Goal: Task Accomplishment & Management: Complete application form

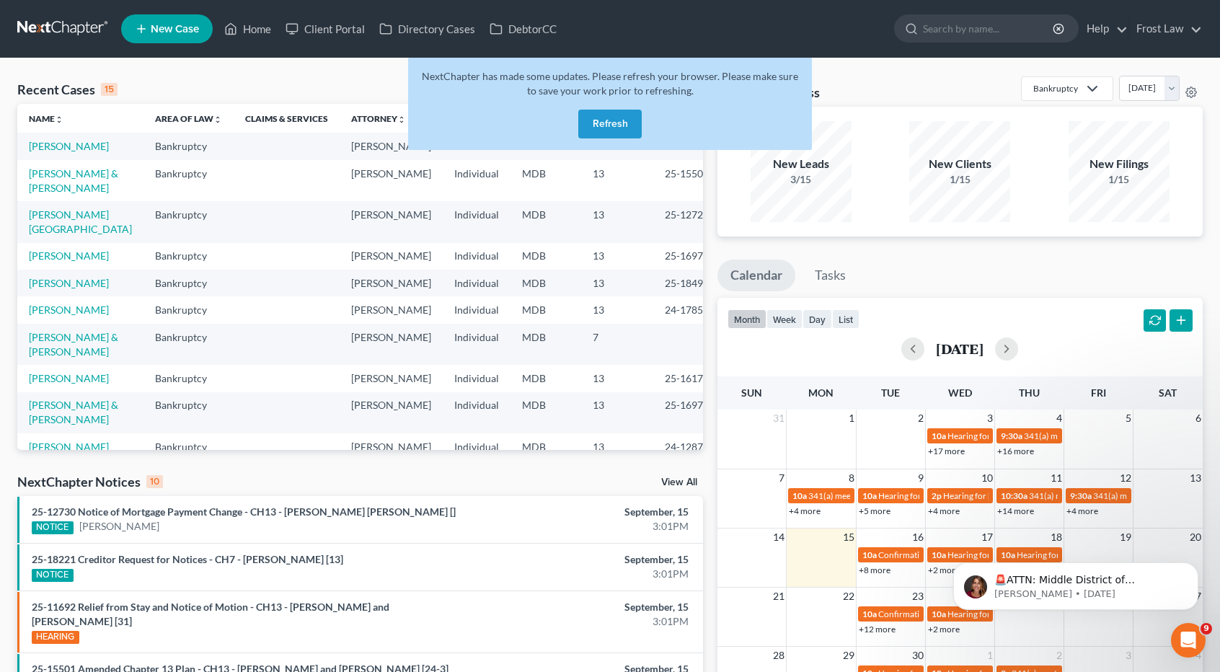
click at [606, 117] on button "Refresh" at bounding box center [609, 124] width 63 height 29
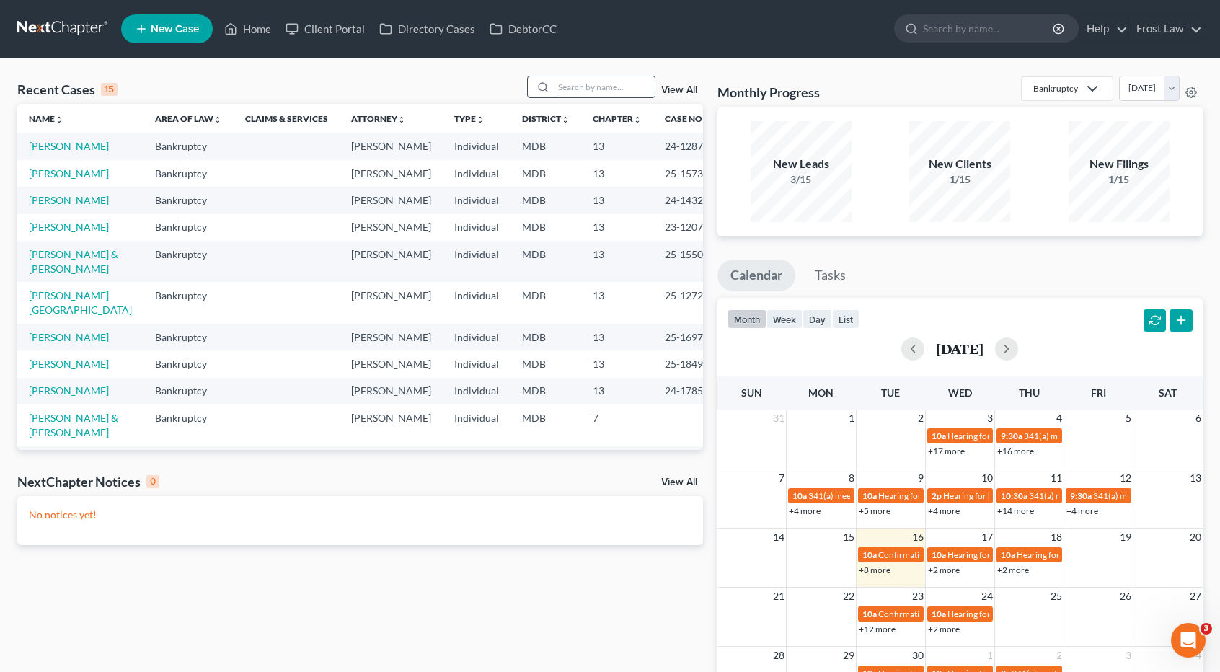
click at [575, 89] on input "search" at bounding box center [604, 86] width 101 height 21
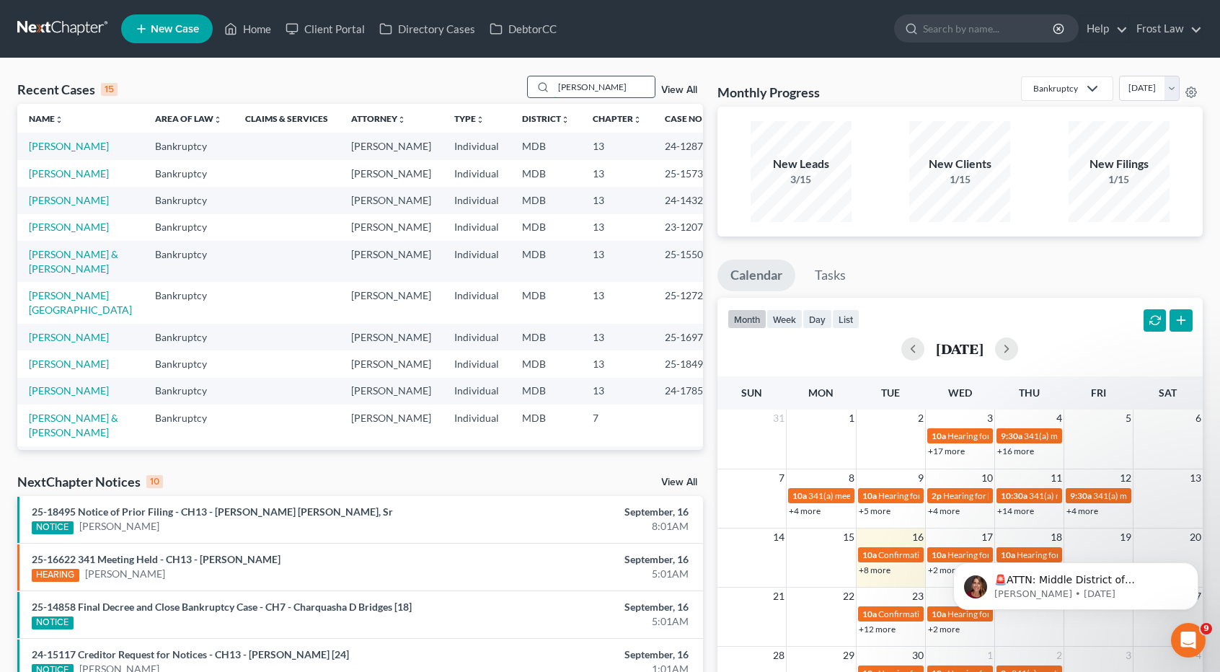
type input "alstad"
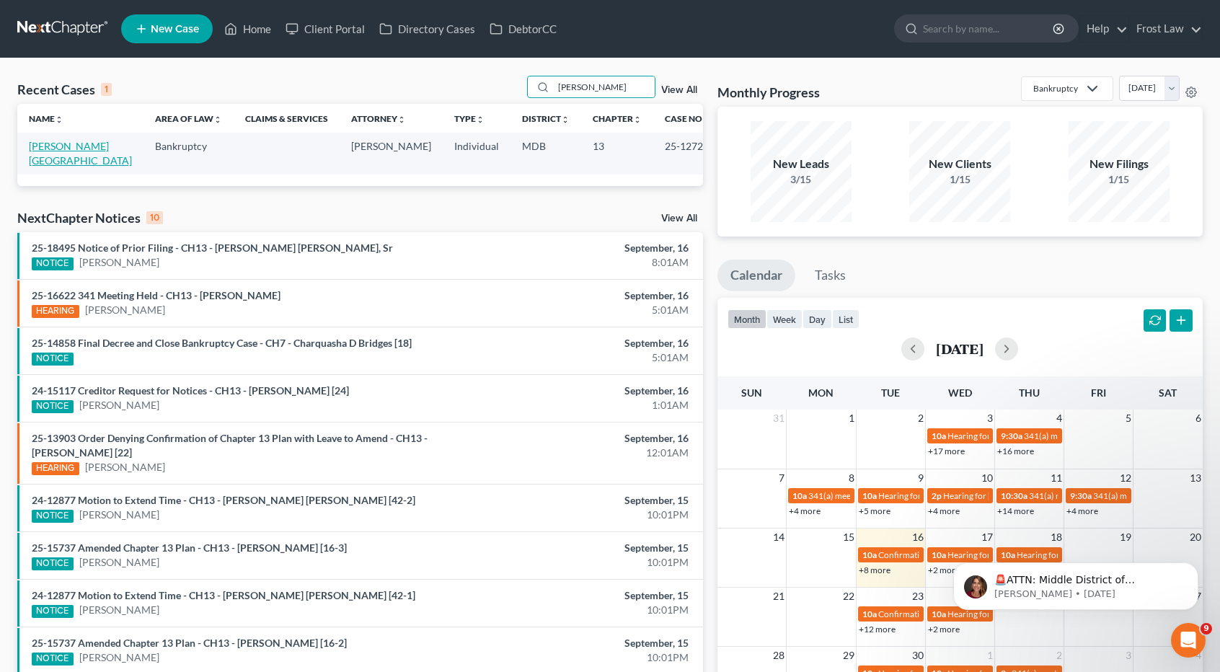
click at [66, 142] on link "[PERSON_NAME][GEOGRAPHIC_DATA]" at bounding box center [80, 153] width 103 height 27
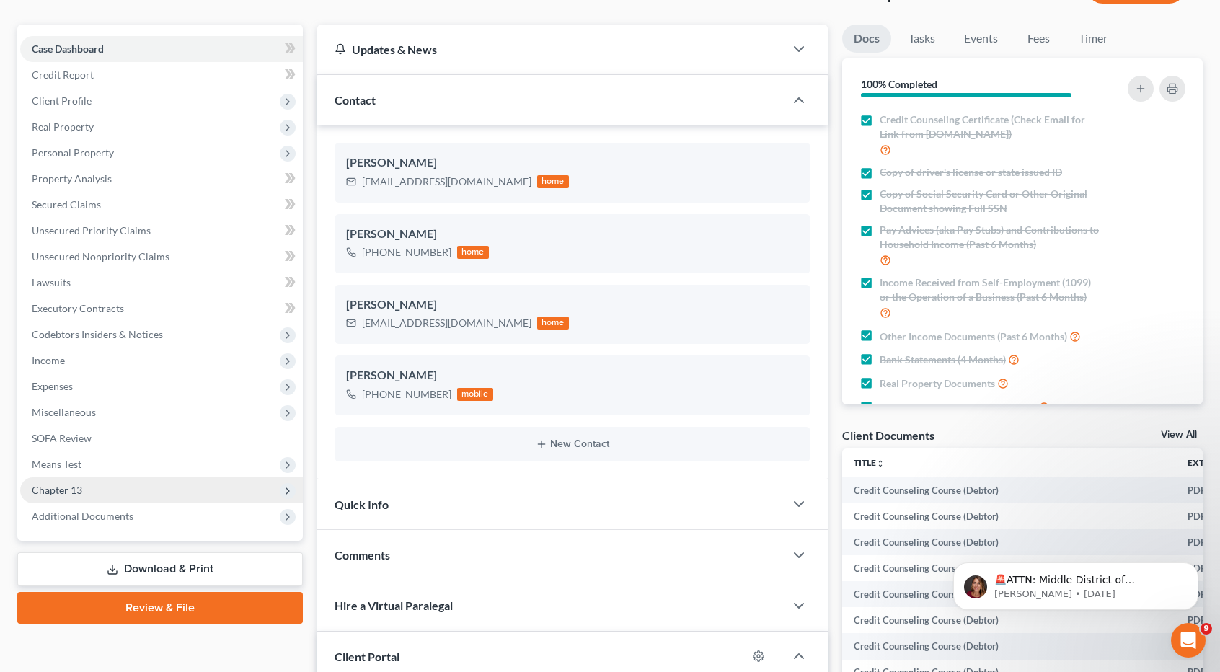
scroll to position [144, 0]
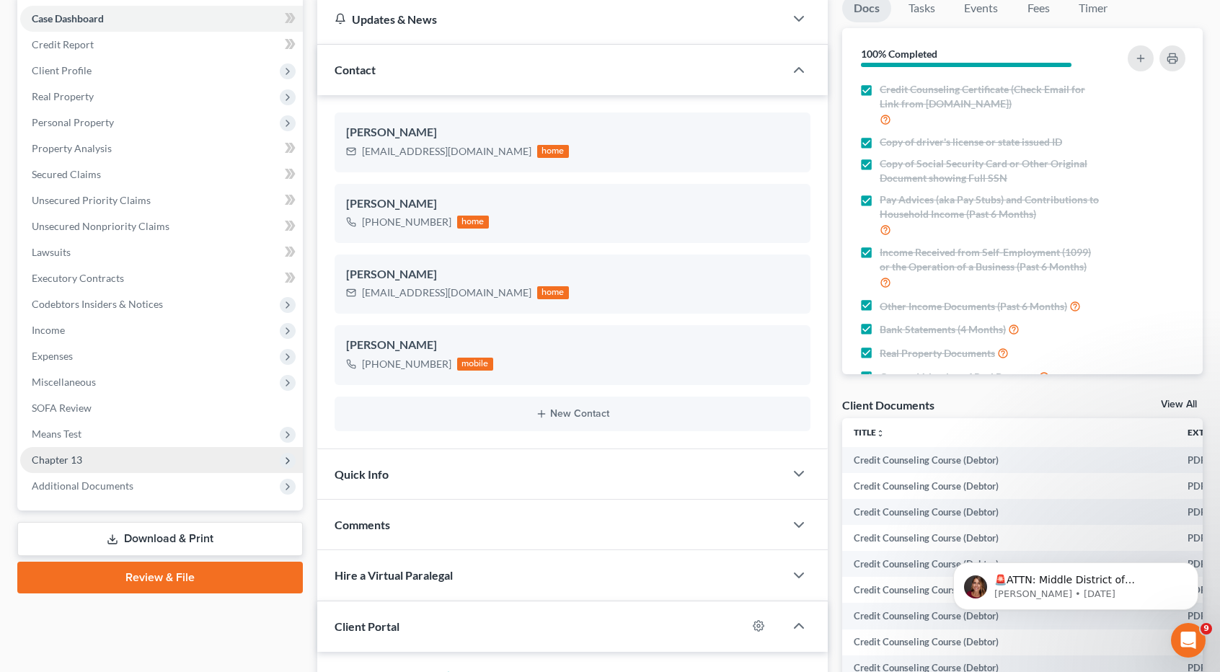
click at [115, 460] on span "Chapter 13" at bounding box center [161, 460] width 283 height 26
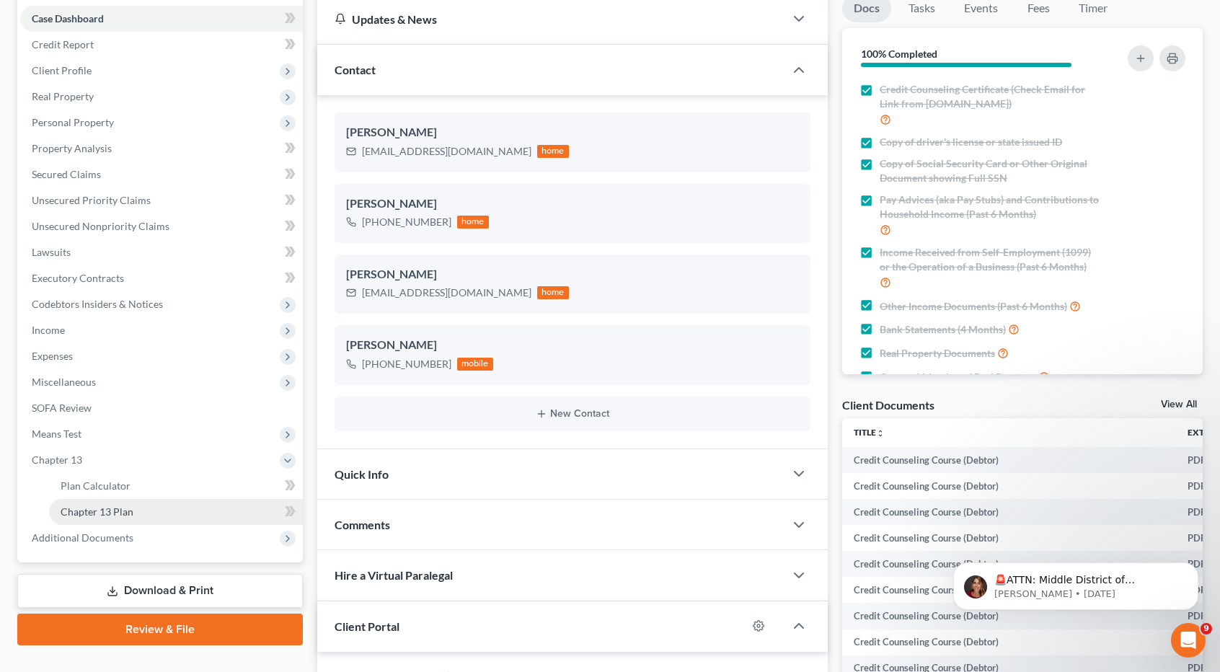
click at [114, 508] on span "Chapter 13 Plan" at bounding box center [97, 511] width 73 height 12
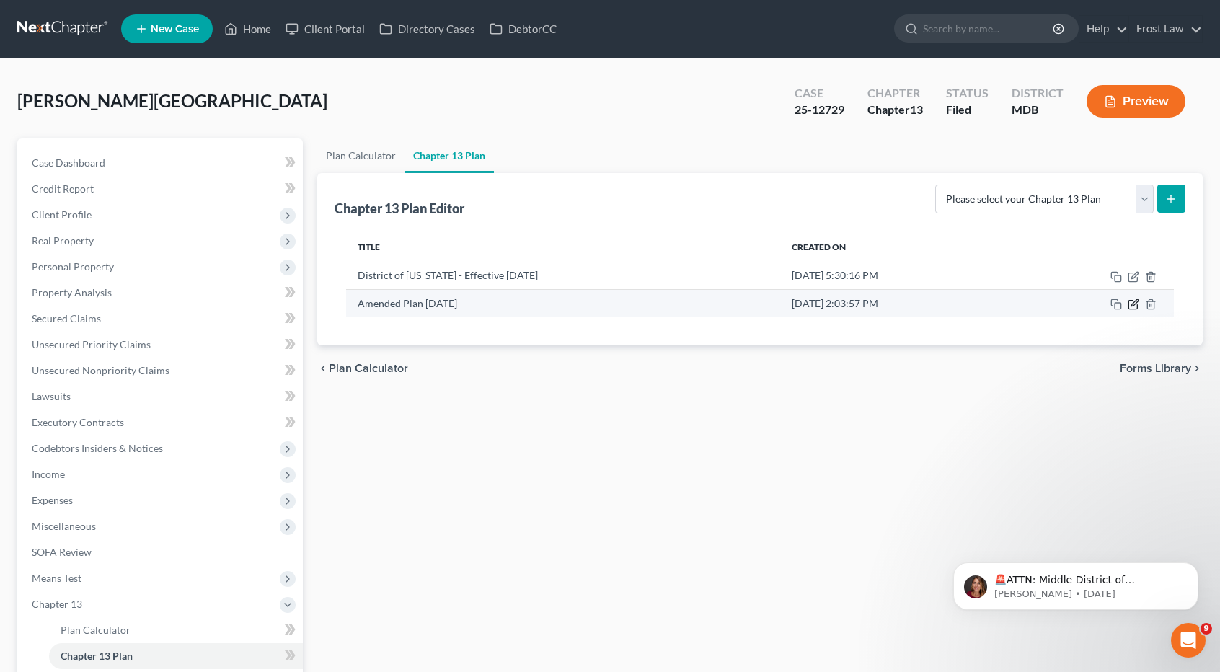
click at [1132, 304] on icon "button" at bounding box center [1134, 302] width 6 height 6
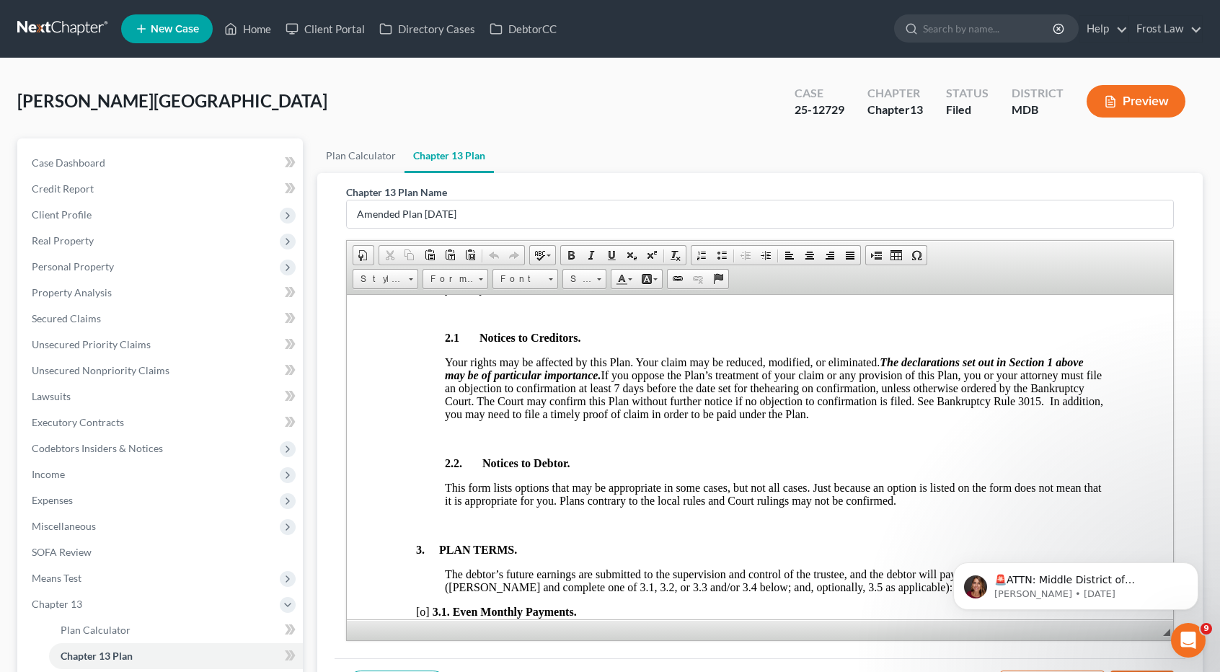
scroll to position [865, 0]
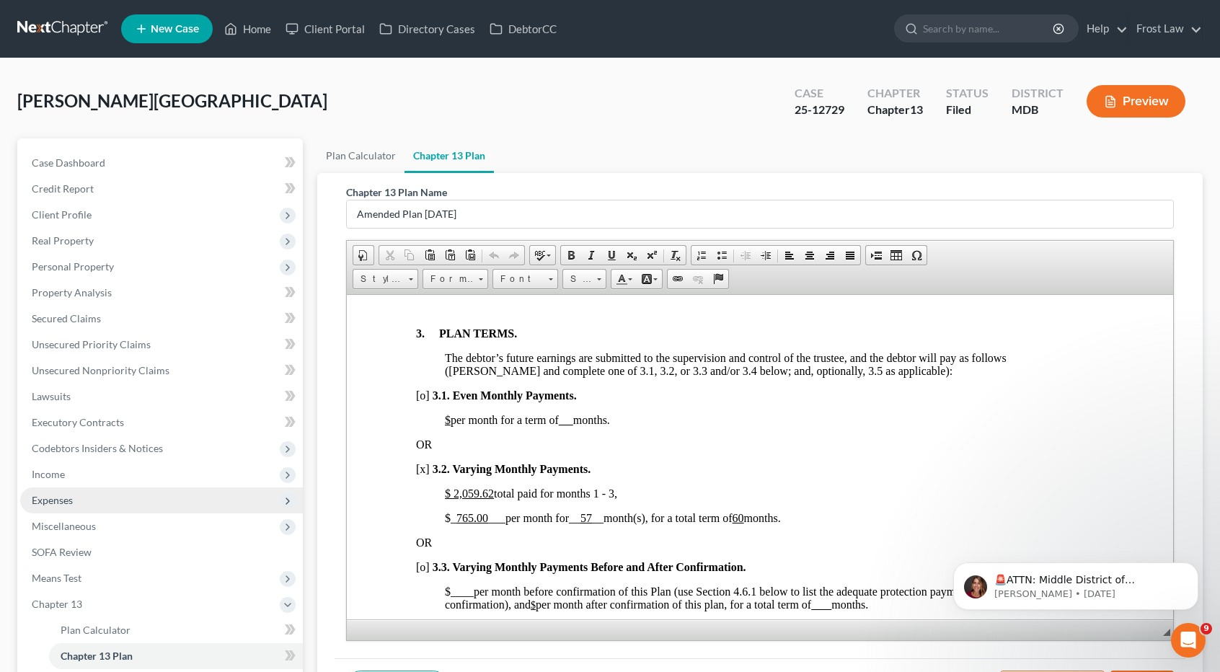
click at [104, 505] on span "Expenses" at bounding box center [161, 500] width 283 height 26
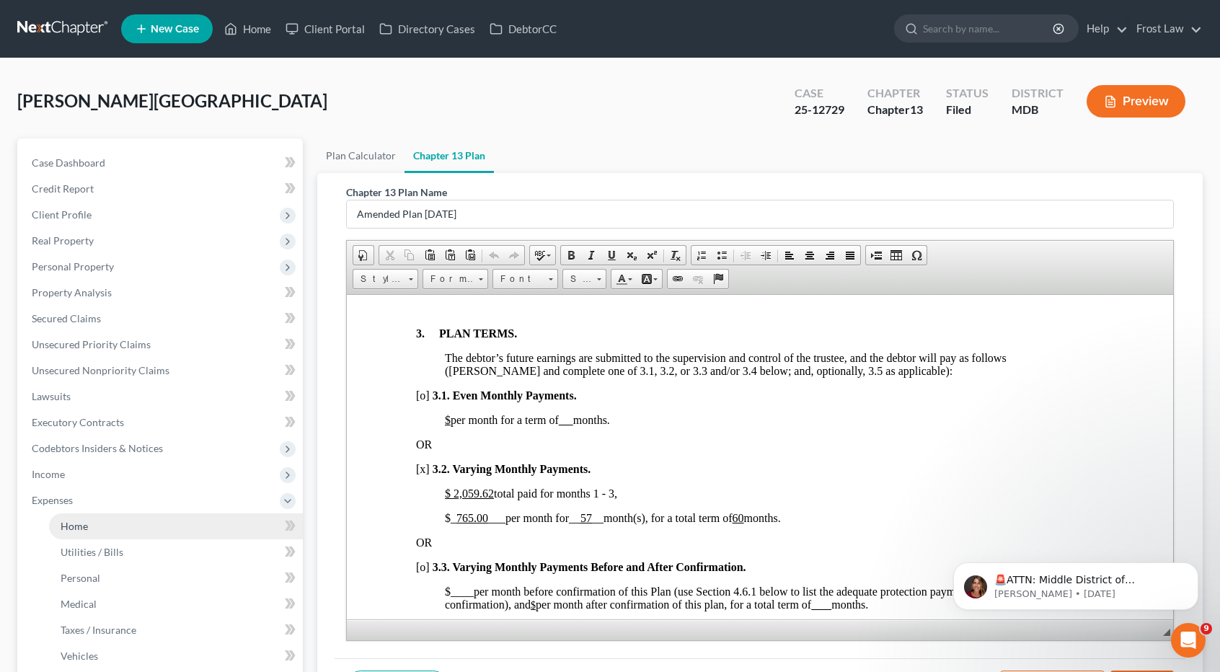
click at [96, 528] on link "Home" at bounding box center [176, 526] width 254 height 26
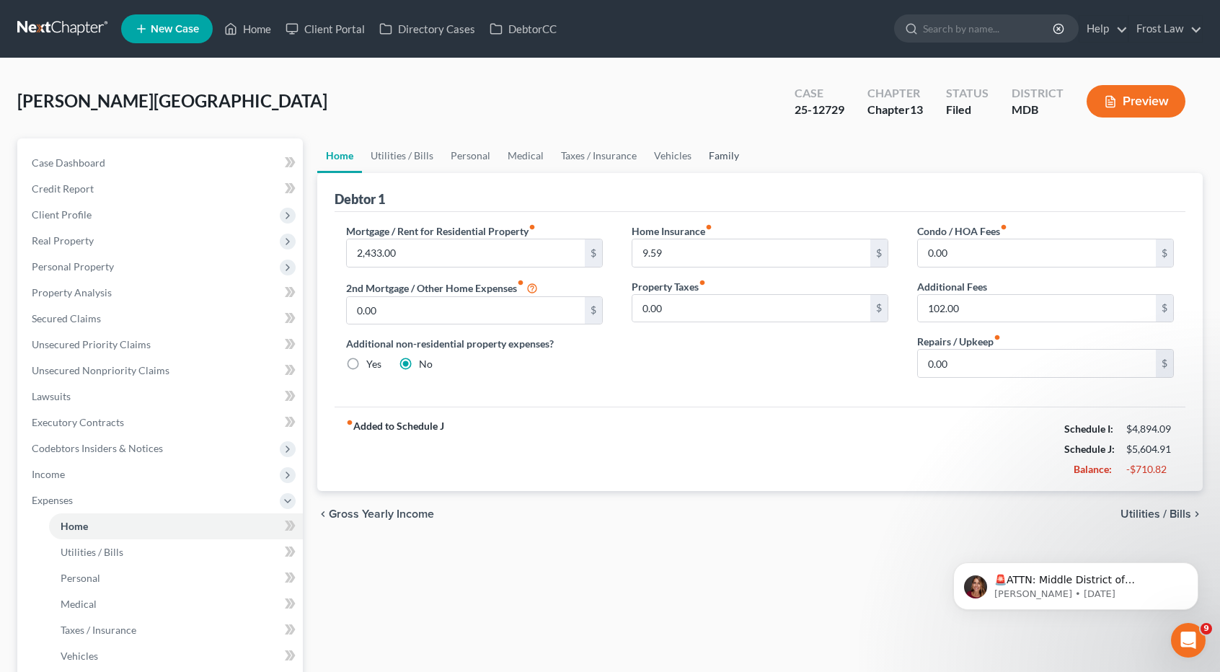
click at [708, 156] on link "Family" at bounding box center [724, 155] width 48 height 35
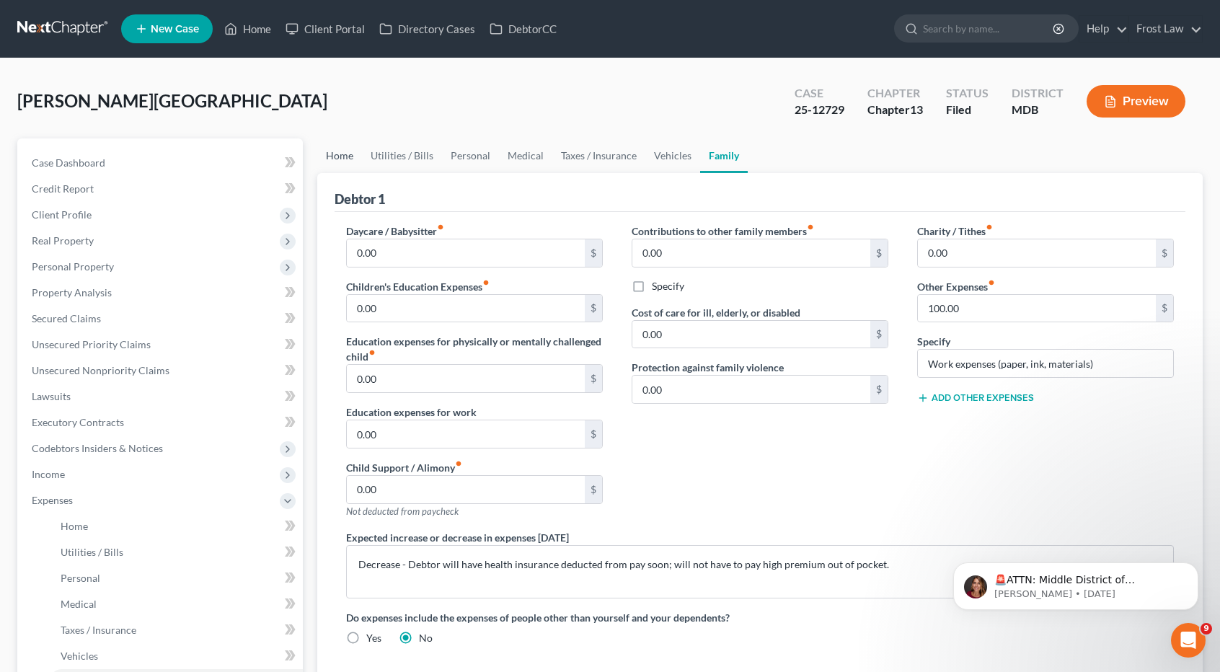
click at [335, 154] on link "Home" at bounding box center [339, 155] width 45 height 35
